Goal: Task Accomplishment & Management: Use online tool/utility

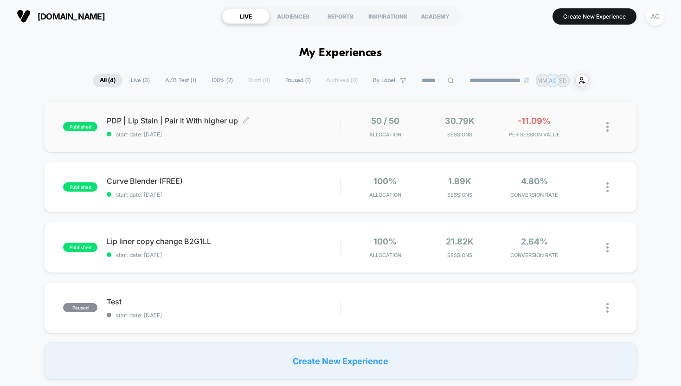
click at [214, 123] on span "PDP | Lip Stain | Pair It With higher up Click to edit experience details" at bounding box center [223, 120] width 233 height 9
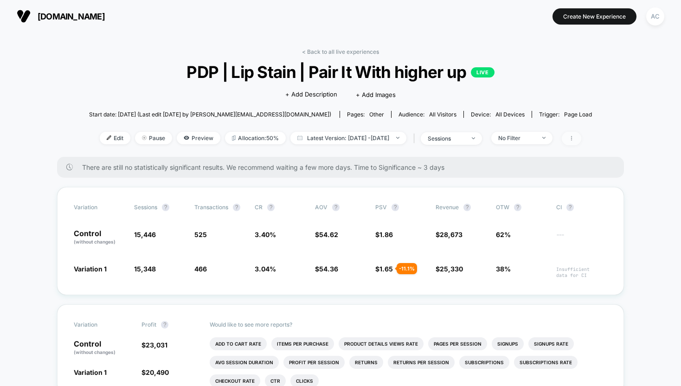
click at [582, 134] on span at bounding box center [571, 138] width 19 height 13
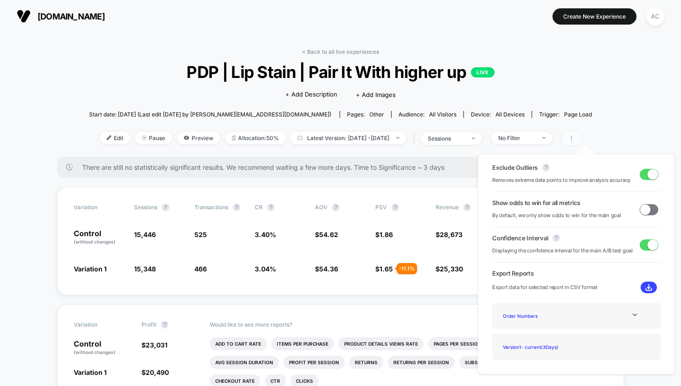
click at [582, 134] on span at bounding box center [571, 138] width 19 height 13
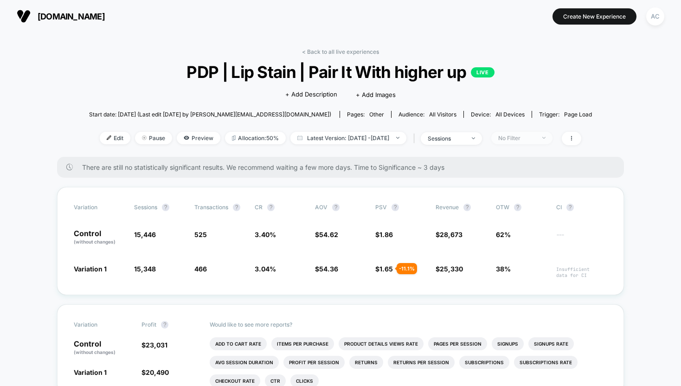
click at [519, 141] on span "No Filter" at bounding box center [522, 138] width 61 height 13
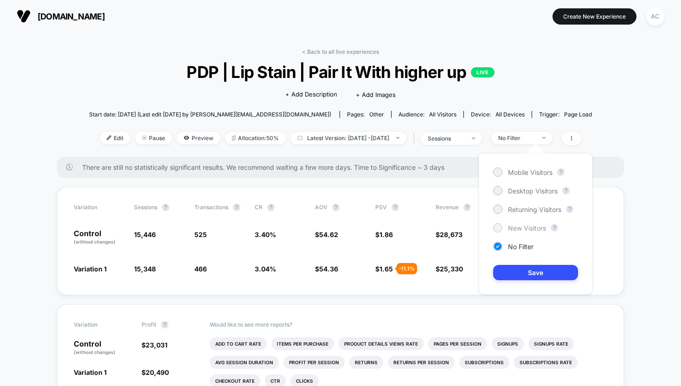
click at [512, 223] on div "New Visitors" at bounding box center [519, 227] width 53 height 9
click at [520, 268] on button "Save" at bounding box center [535, 272] width 85 height 15
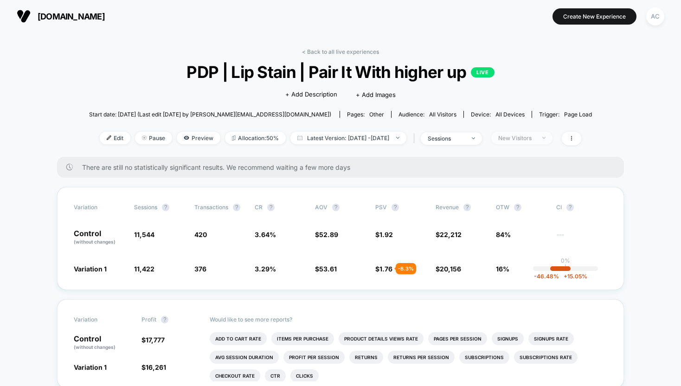
click at [525, 136] on div "New Visitors" at bounding box center [517, 138] width 37 height 7
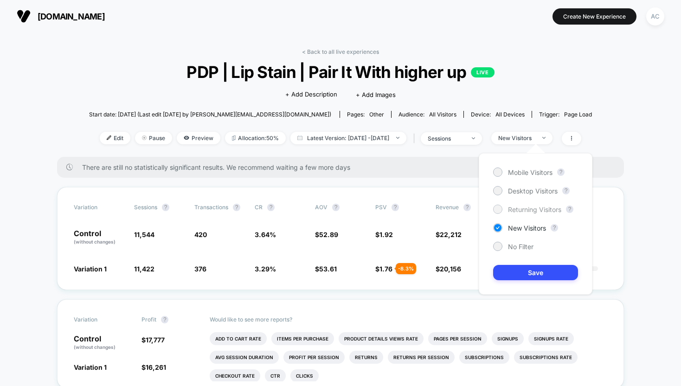
click at [518, 209] on span "Returning Visitors" at bounding box center [534, 210] width 53 height 8
click at [517, 279] on button "Save" at bounding box center [535, 272] width 85 height 15
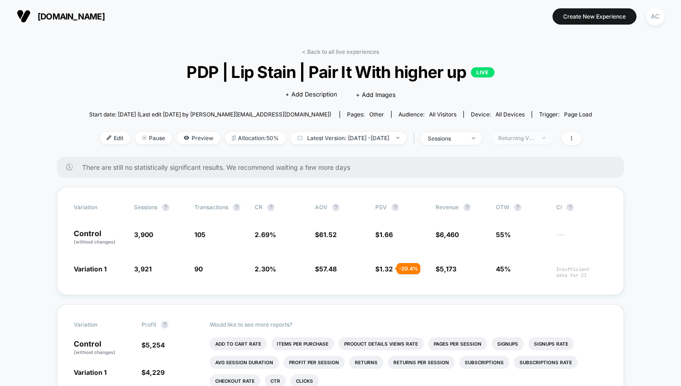
click at [527, 136] on div "Returning Visitors" at bounding box center [517, 138] width 37 height 7
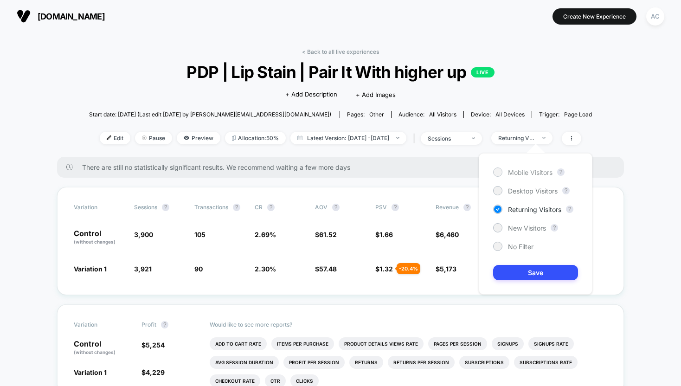
click at [516, 169] on span "Mobile Visitors" at bounding box center [530, 172] width 45 height 8
click at [521, 269] on button "Save" at bounding box center [535, 272] width 85 height 15
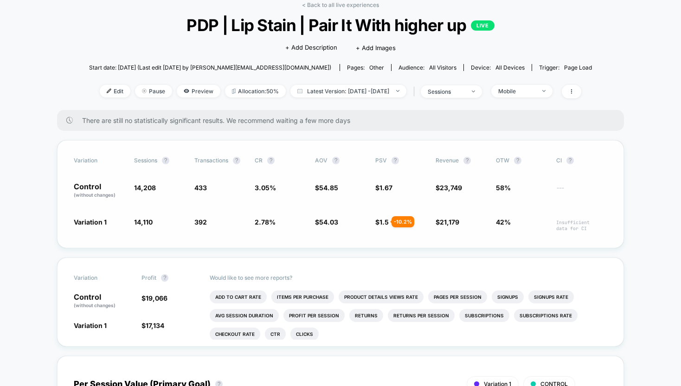
scroll to position [48, 0]
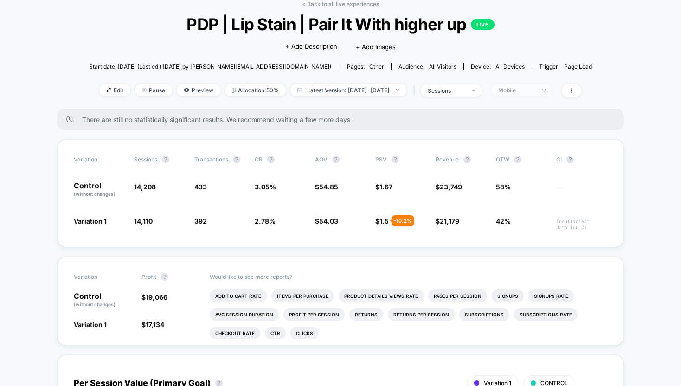
click at [531, 90] on div "Mobile" at bounding box center [517, 90] width 37 height 7
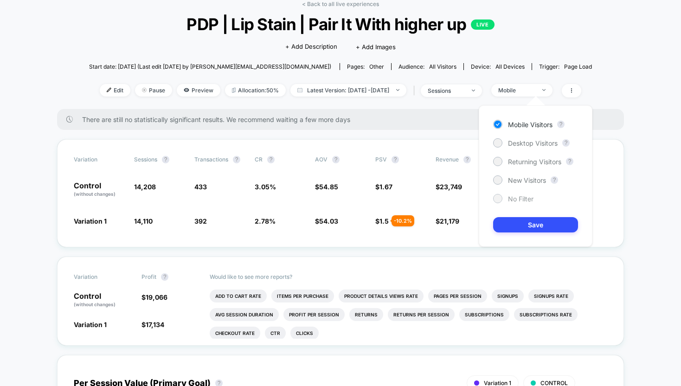
click at [507, 203] on div "No Filter" at bounding box center [513, 198] width 40 height 9
click at [510, 225] on button "Save" at bounding box center [535, 224] width 85 height 15
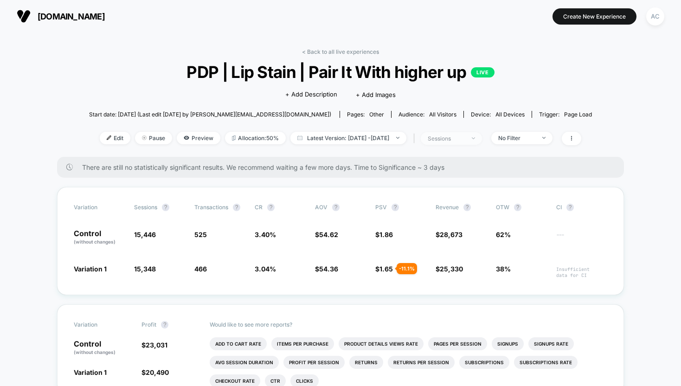
click at [465, 135] on div "sessions" at bounding box center [446, 138] width 37 height 7
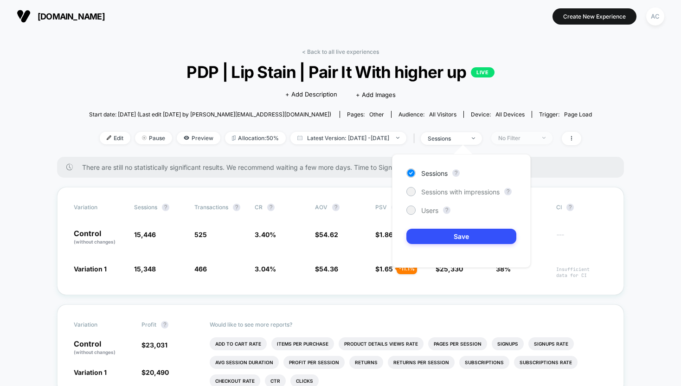
click at [530, 138] on div "No Filter" at bounding box center [517, 138] width 37 height 7
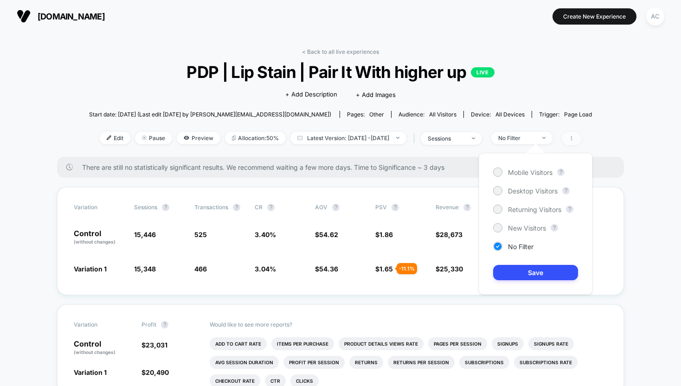
click at [575, 140] on icon at bounding box center [572, 139] width 6 height 6
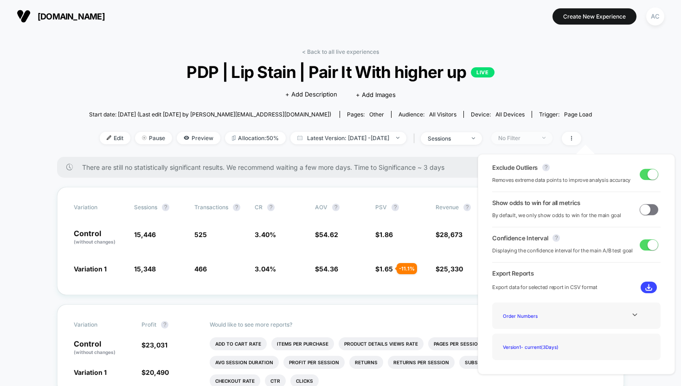
click at [536, 138] on div "No Filter" at bounding box center [517, 138] width 37 height 7
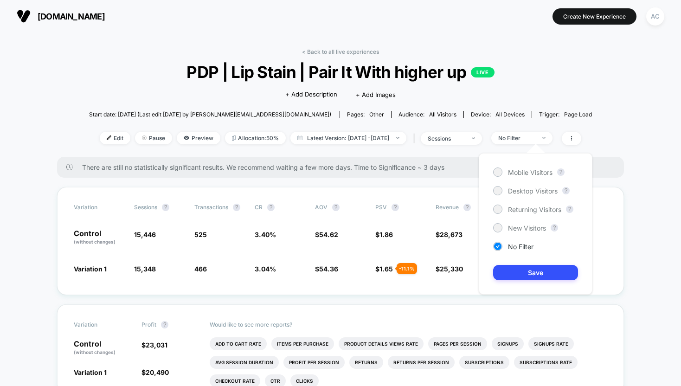
click at [520, 233] on div "Mobile Visitors ? Desktop Visitors ? Returning Visitors ? New Visitors ? No Fil…" at bounding box center [536, 224] width 114 height 142
click at [519, 227] on span "New Visitors" at bounding box center [527, 228] width 38 height 8
click at [525, 272] on button "Save" at bounding box center [535, 272] width 85 height 15
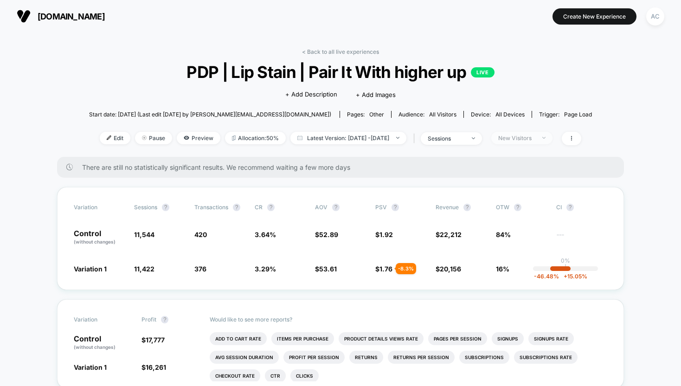
click at [536, 139] on div "New Visitors" at bounding box center [517, 138] width 37 height 7
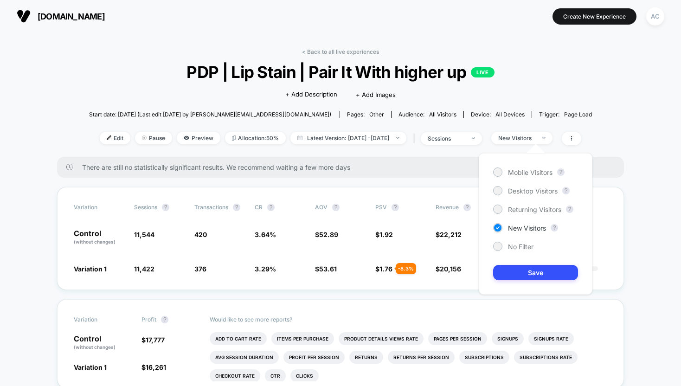
click at [523, 214] on div "Mobile Visitors ? Desktop Visitors ? Returning Visitors ? New Visitors ? No Fil…" at bounding box center [536, 224] width 114 height 142
click at [525, 206] on span "Returning Visitors" at bounding box center [534, 210] width 53 height 8
click at [525, 286] on div "Mobile Visitors ? Desktop Visitors ? Returning Visitors ? New Visitors ? No Fil…" at bounding box center [536, 224] width 114 height 142
click at [520, 270] on button "Save" at bounding box center [535, 272] width 85 height 15
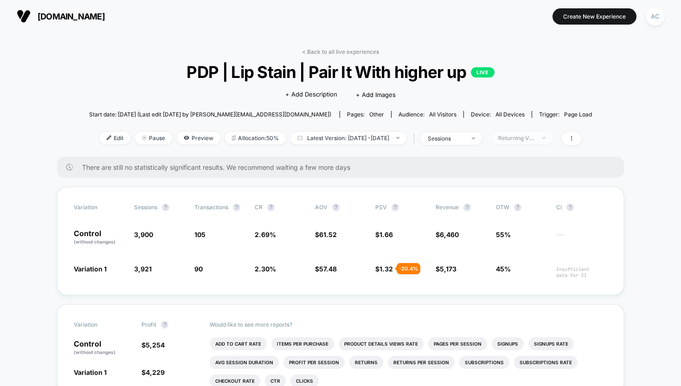
click at [540, 142] on span "Returning Visitors" at bounding box center [522, 138] width 61 height 13
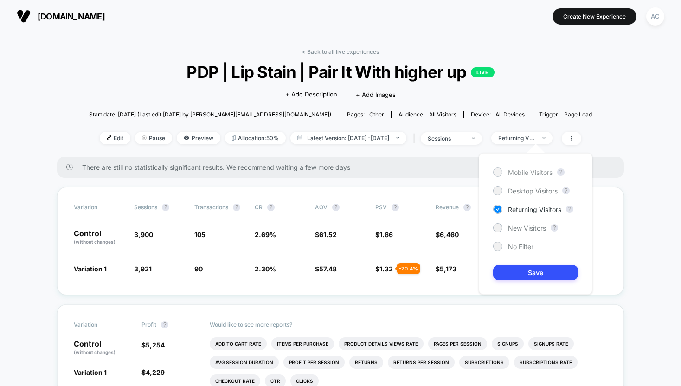
click at [516, 170] on span "Mobile Visitors" at bounding box center [530, 172] width 45 height 8
click at [511, 268] on button "Save" at bounding box center [535, 272] width 85 height 15
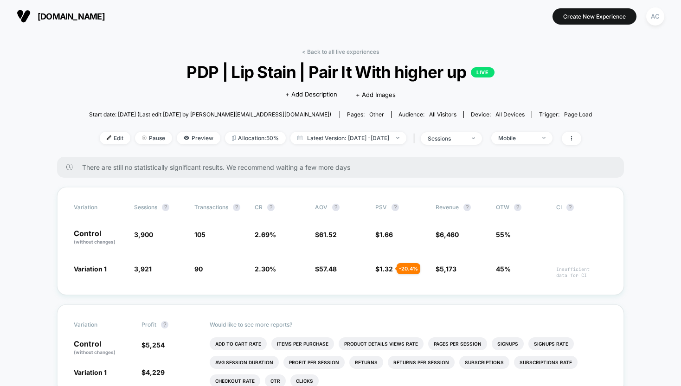
click at [511, 268] on span "45%" at bounding box center [503, 269] width 15 height 8
click at [582, 138] on span at bounding box center [571, 138] width 19 height 13
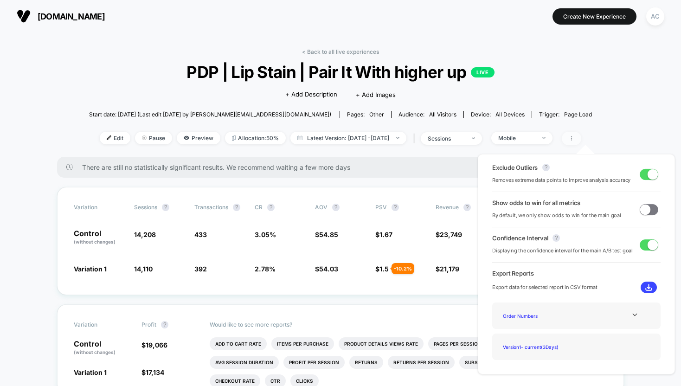
click at [582, 138] on span at bounding box center [571, 138] width 19 height 13
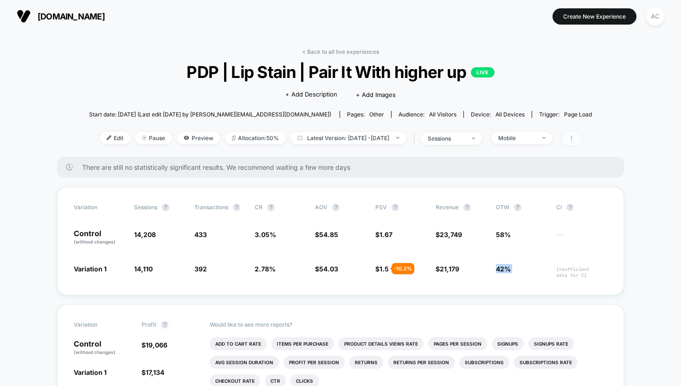
click at [575, 136] on icon at bounding box center [572, 139] width 6 height 6
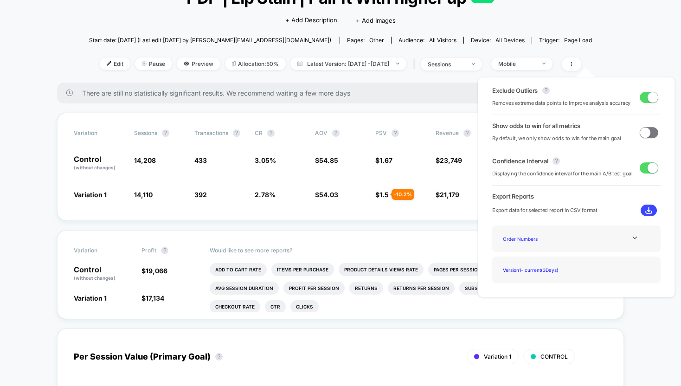
scroll to position [77, 0]
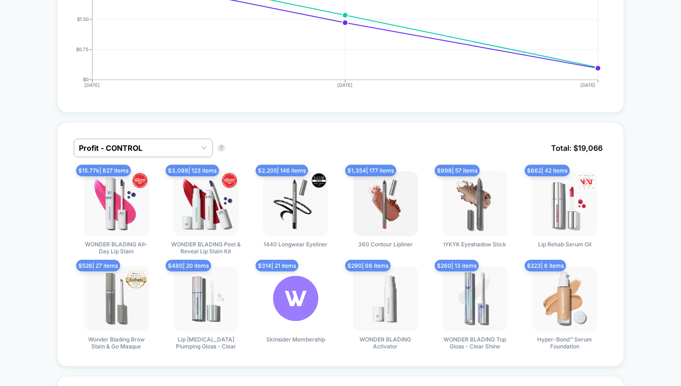
scroll to position [0, 0]
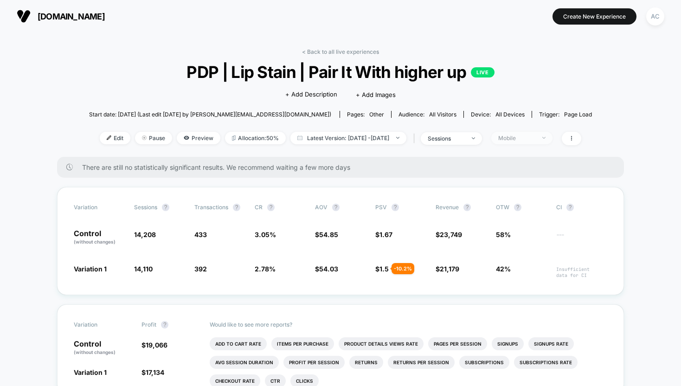
click at [516, 142] on span "Mobile" at bounding box center [522, 138] width 61 height 13
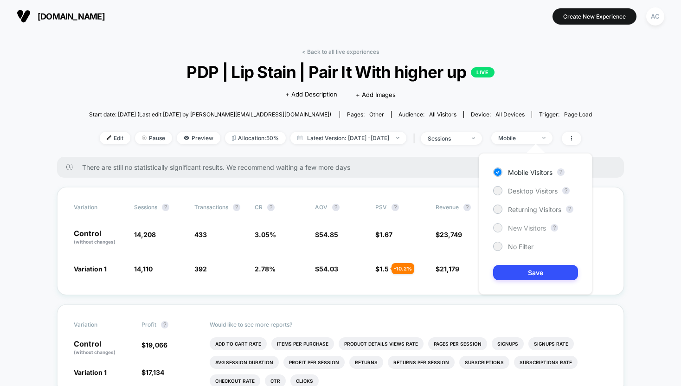
click at [505, 228] on div "New Visitors" at bounding box center [519, 227] width 53 height 9
click at [526, 274] on button "Save" at bounding box center [535, 272] width 85 height 15
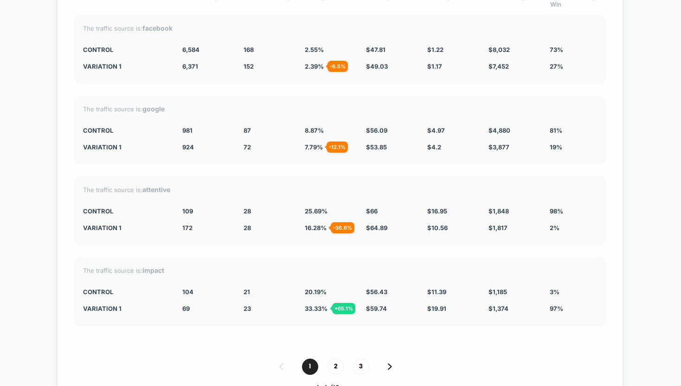
scroll to position [2420, 0]
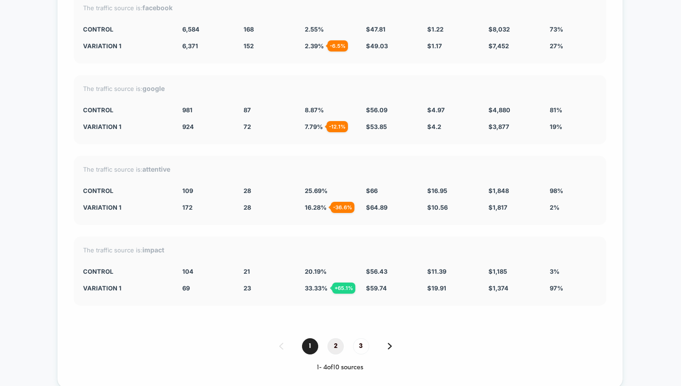
click at [329, 345] on span "2" at bounding box center [336, 346] width 16 height 16
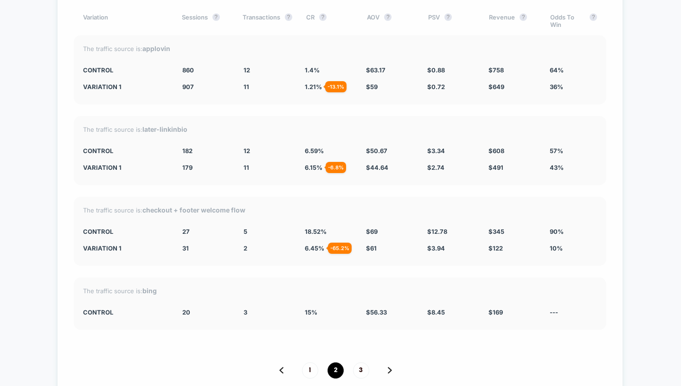
scroll to position [2390, 0]
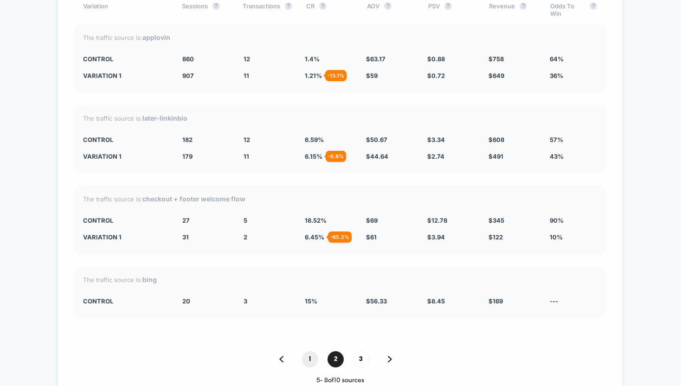
click at [315, 354] on span "1" at bounding box center [310, 359] width 16 height 16
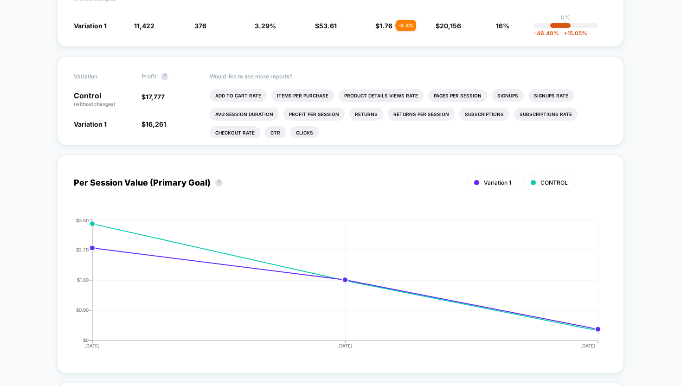
scroll to position [0, 0]
